Goal: Information Seeking & Learning: Learn about a topic

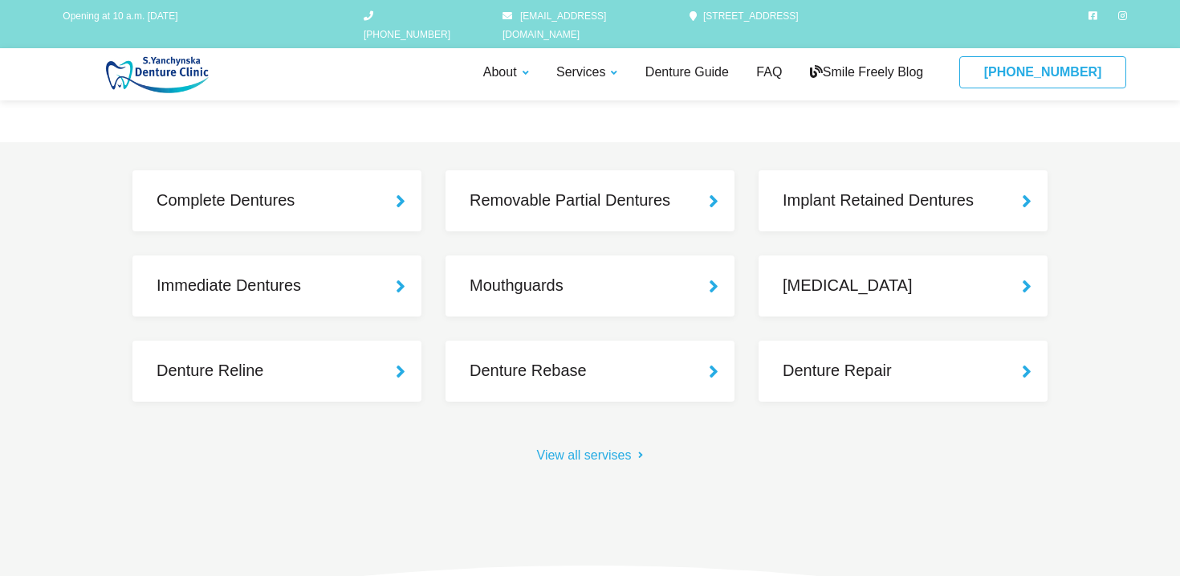
scroll to position [1466, 0]
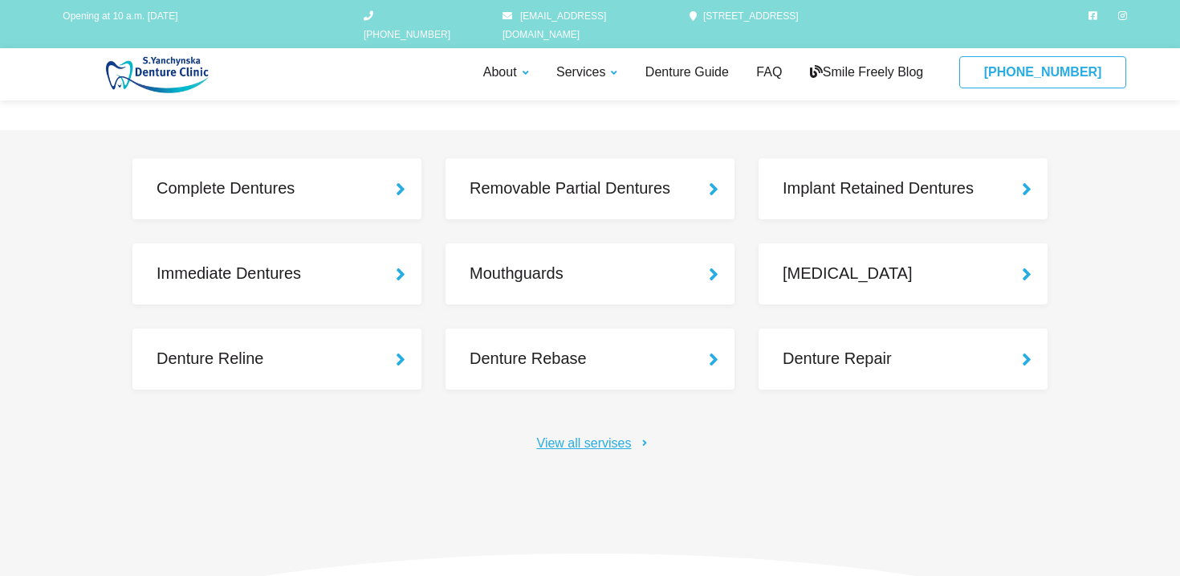
click at [569, 446] on link "View all servises" at bounding box center [590, 443] width 107 height 19
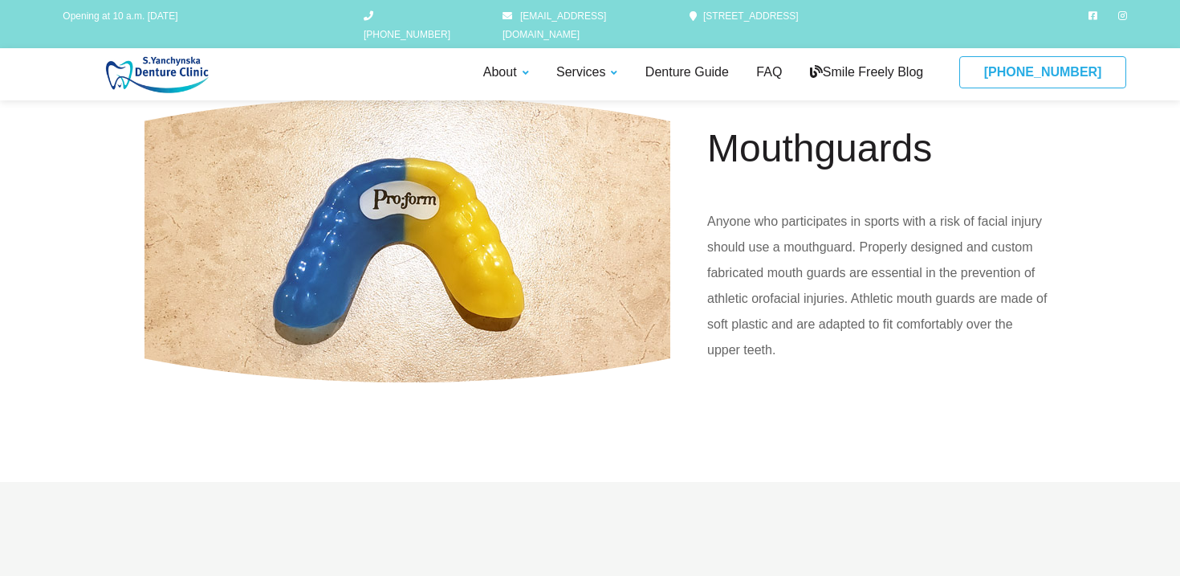
scroll to position [4259, 0]
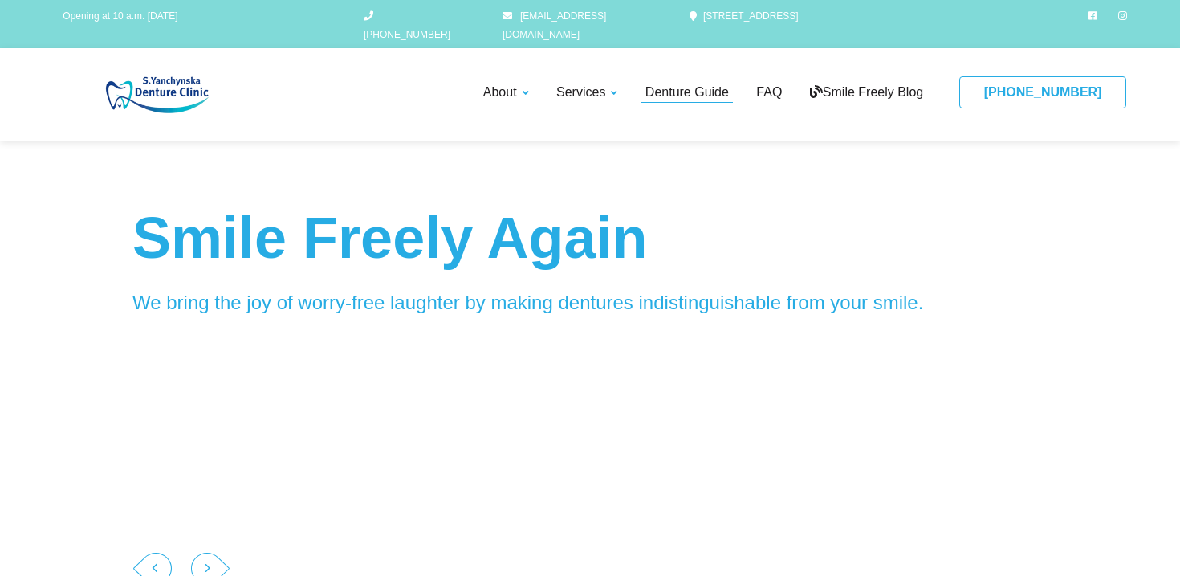
click at [674, 83] on link "Denture Guide" at bounding box center [688, 93] width 92 height 20
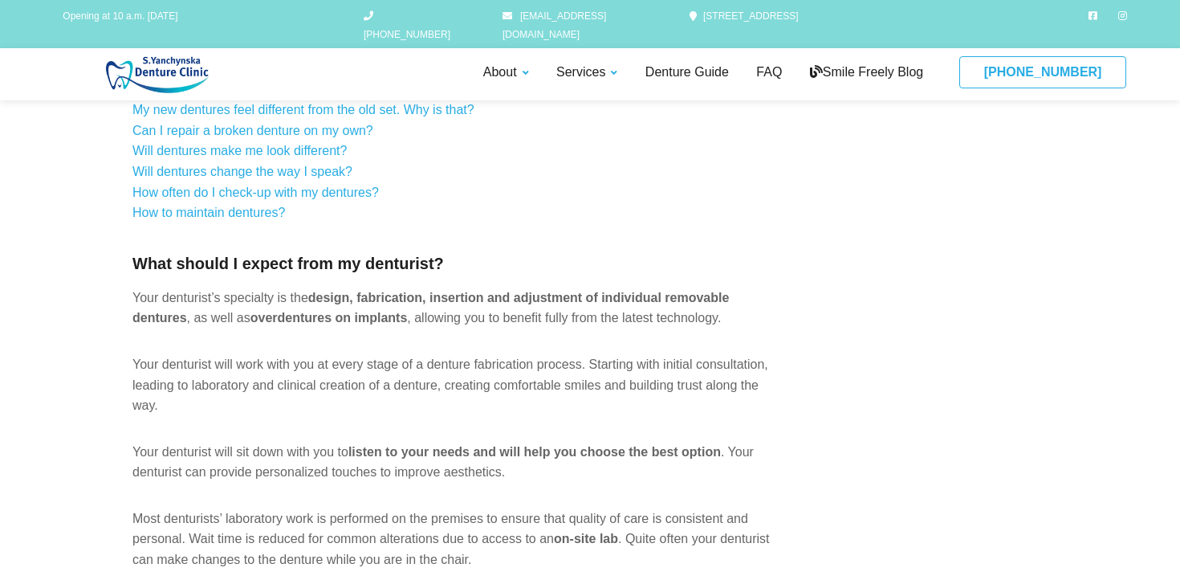
scroll to position [358, 0]
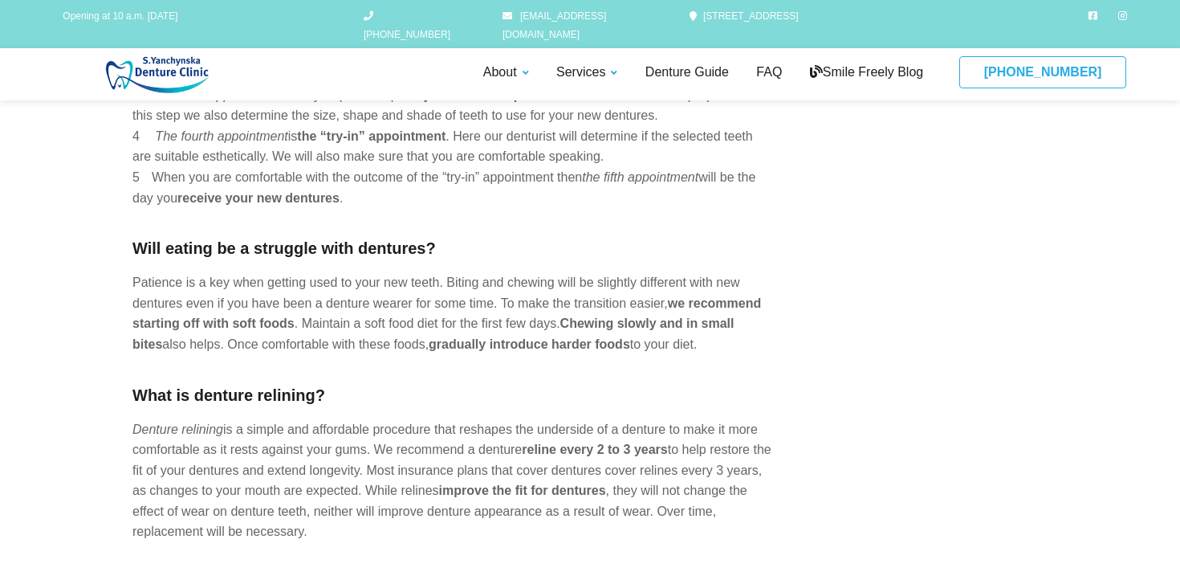
click at [536, 335] on p "Patience is a key when getting used to your new teeth. Biting and chewing will …" at bounding box center [453, 313] width 642 height 82
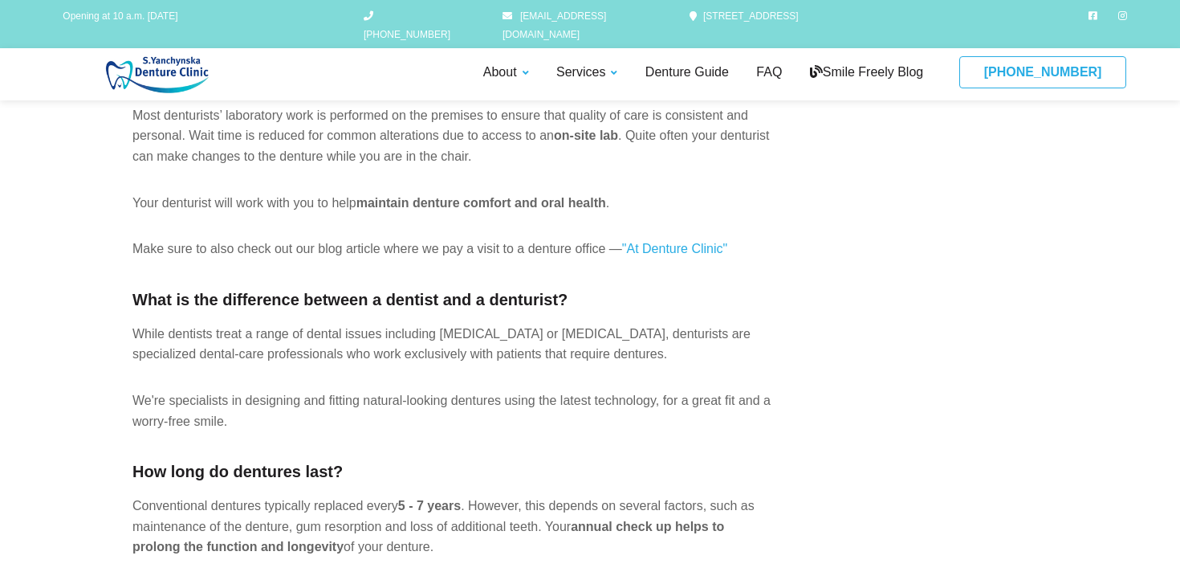
scroll to position [746, 0]
